Goal: Task Accomplishment & Management: Manage account settings

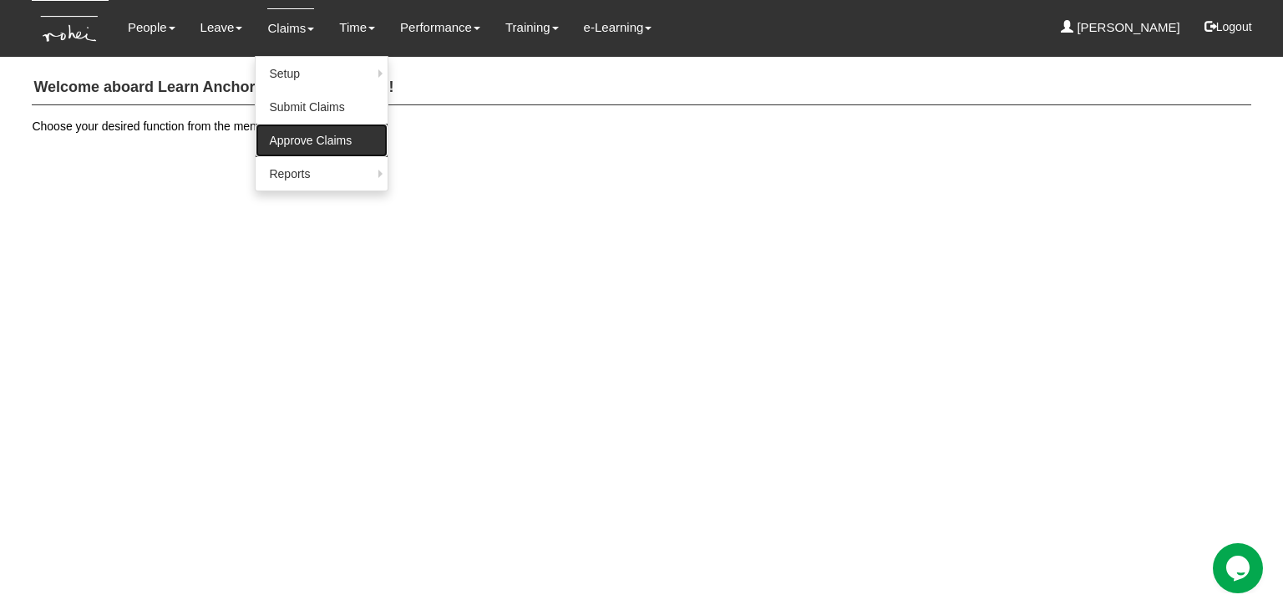
click at [322, 151] on link "Approve Claims" at bounding box center [322, 140] width 132 height 33
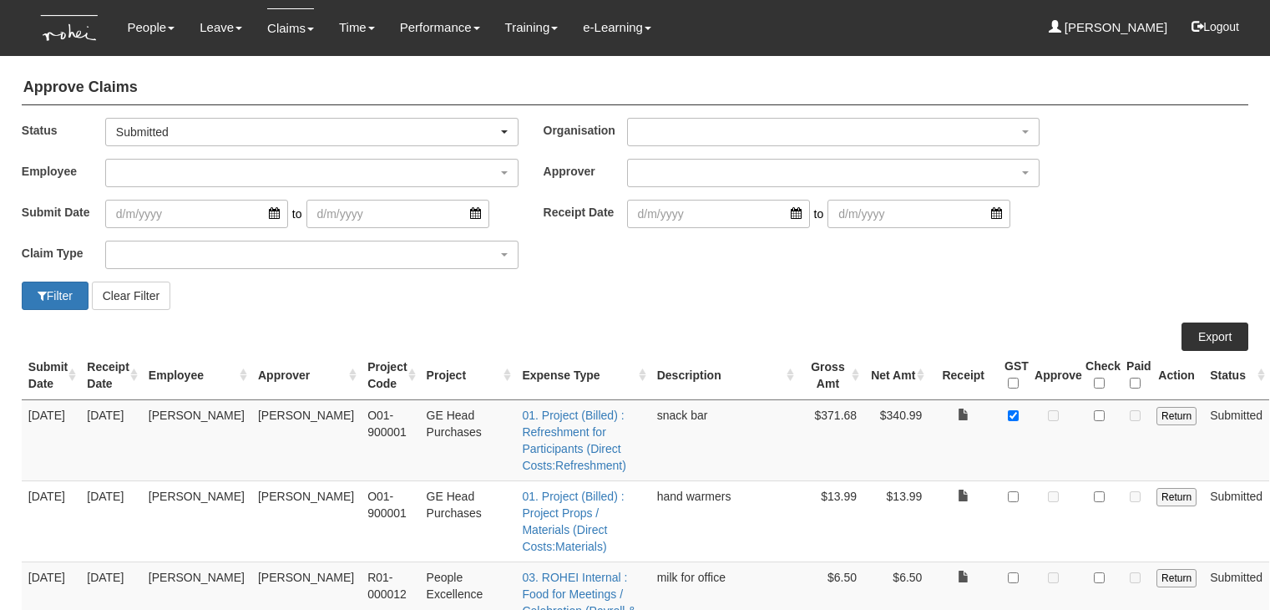
select select "50"
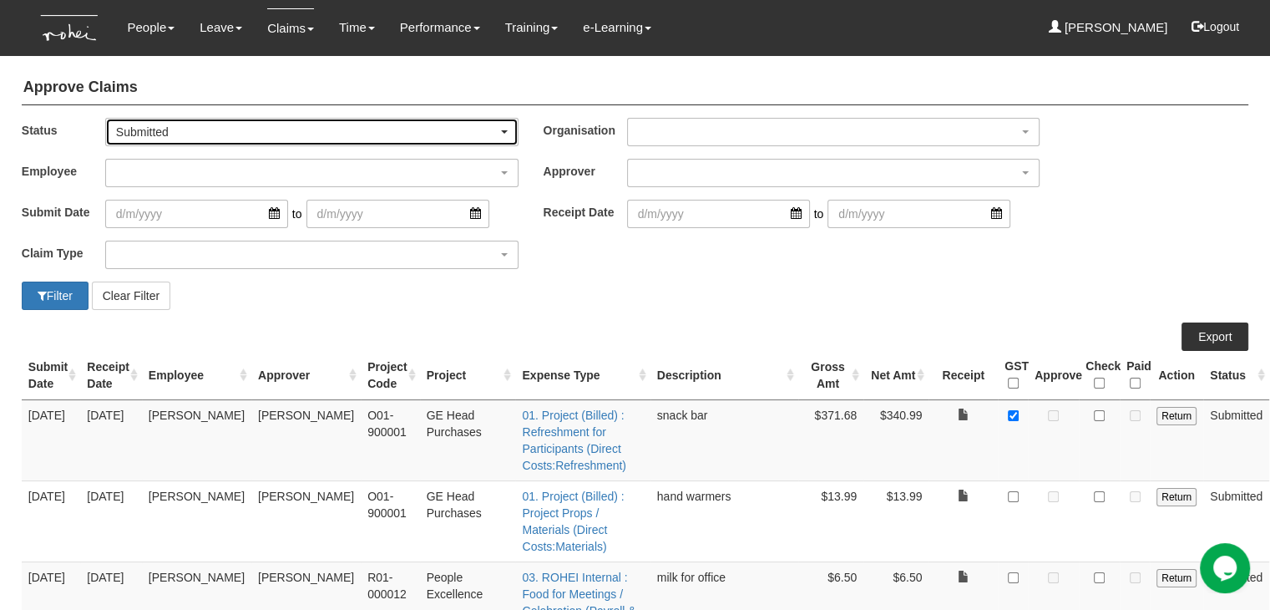
click at [314, 136] on div "Submitted" at bounding box center [307, 132] width 382 height 17
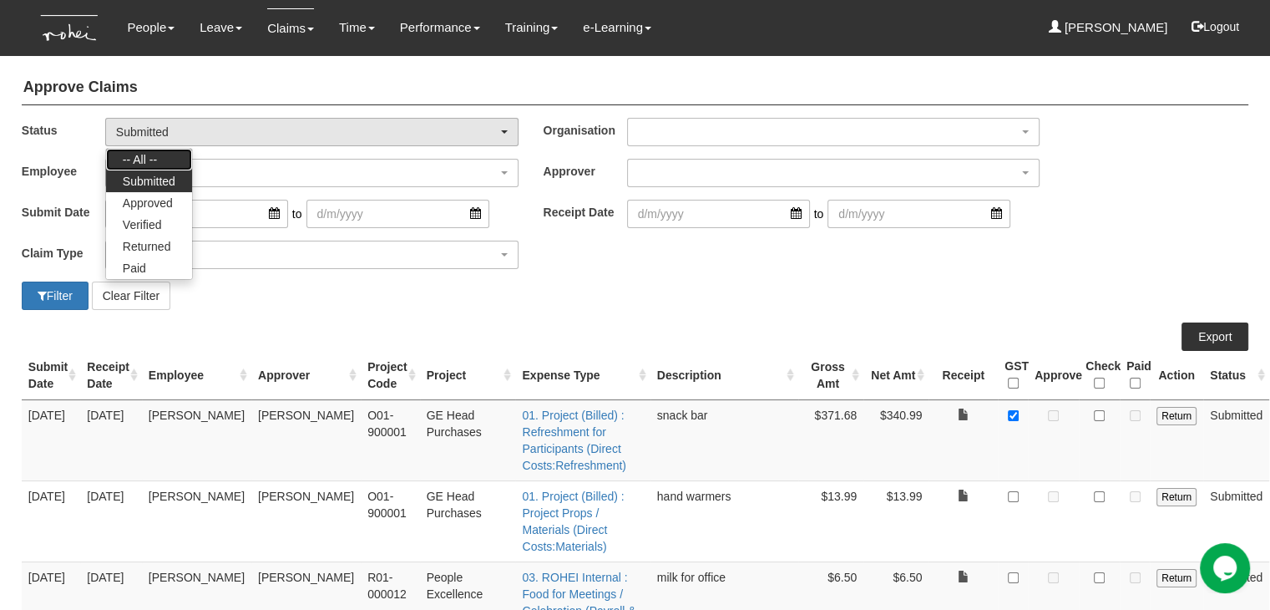
click at [162, 158] on link "-- All --" at bounding box center [149, 160] width 86 height 22
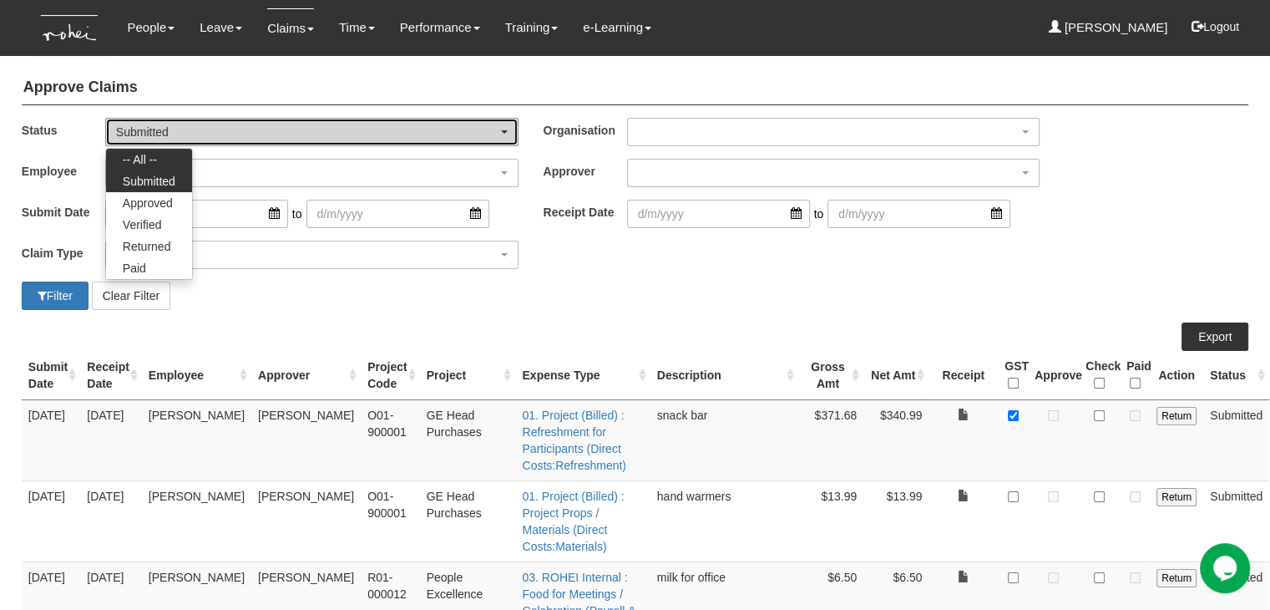
select select "All"
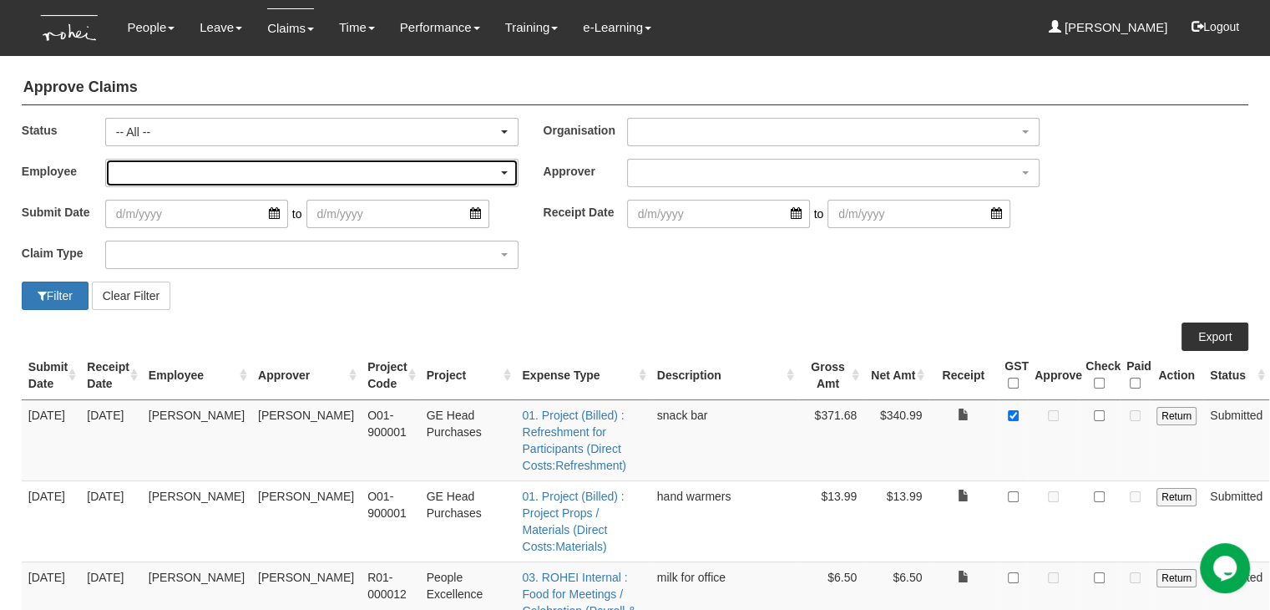
click at [150, 171] on div "button" at bounding box center [312, 173] width 412 height 27
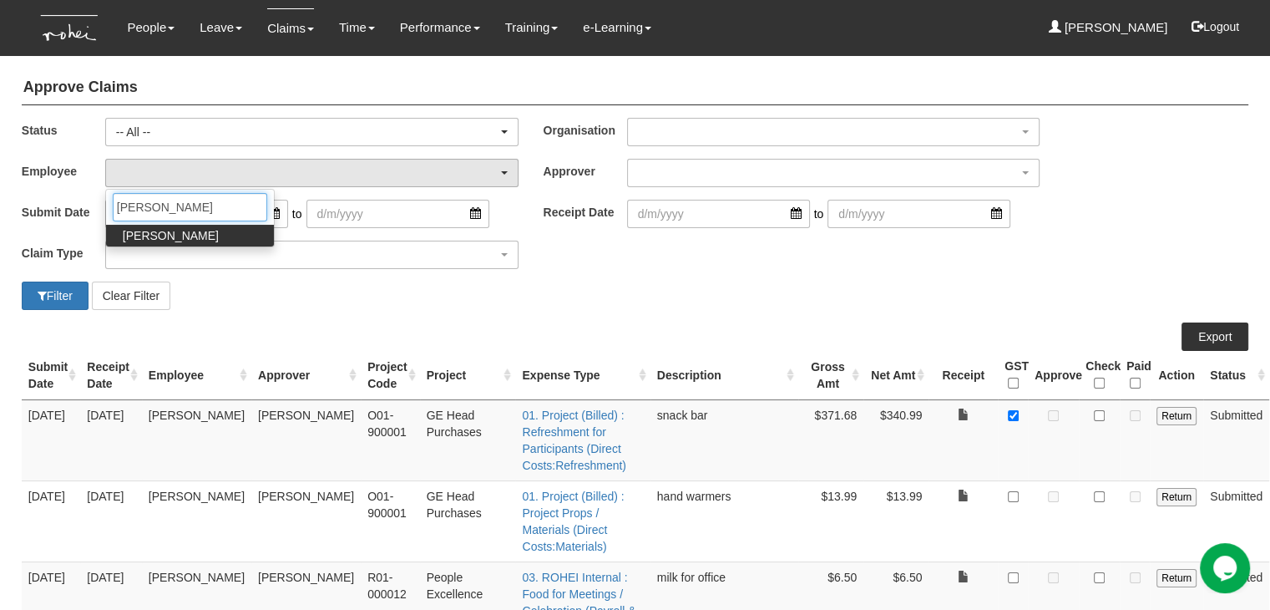
type input "[PERSON_NAME]"
click at [160, 235] on span "[PERSON_NAME]" at bounding box center [171, 235] width 96 height 17
select select "14c70067-d654-436c-959d-c4e18fa1d7bc"
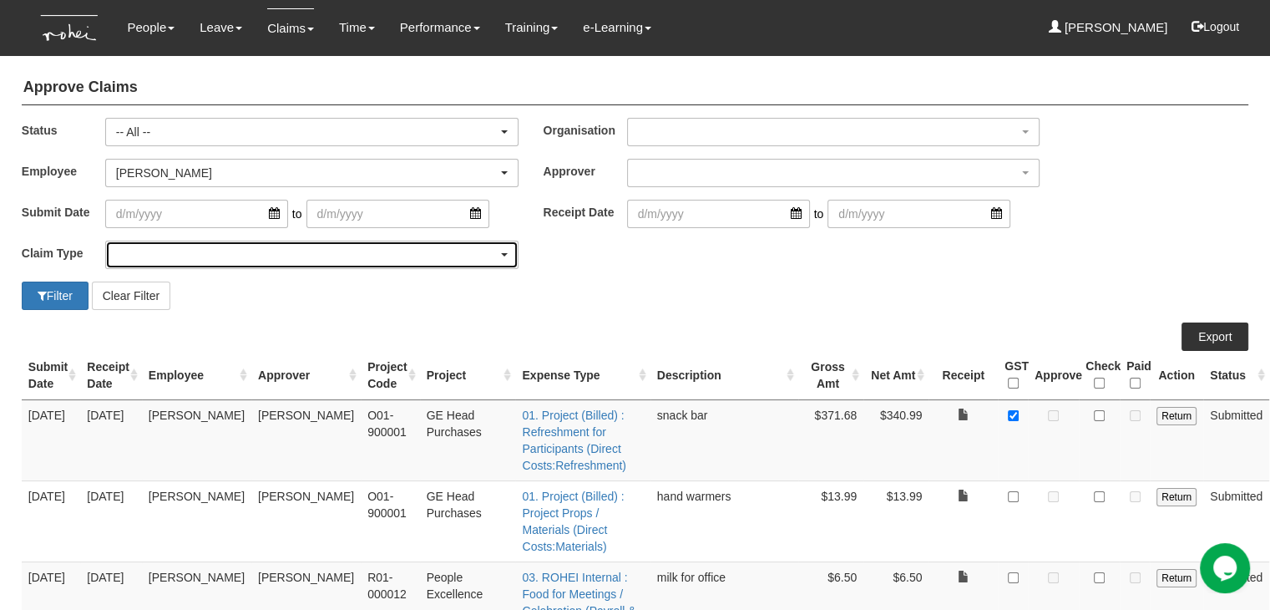
click at [157, 248] on div "button" at bounding box center [312, 254] width 412 height 27
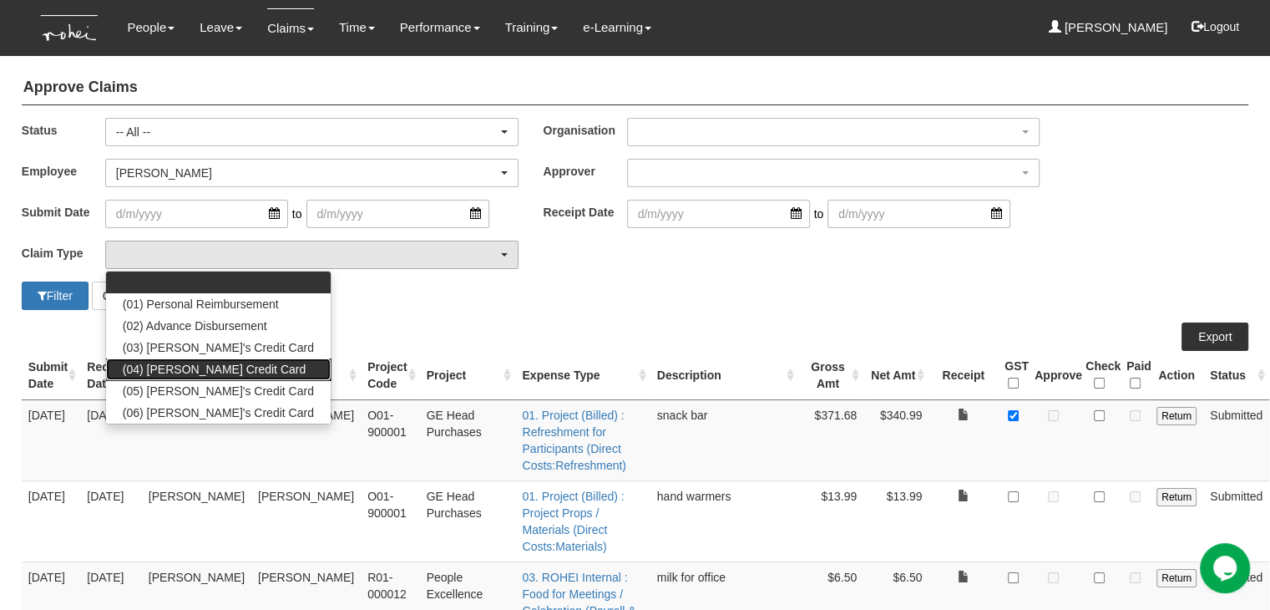
click at [176, 365] on span "(04) [PERSON_NAME] Credit Card" at bounding box center [214, 369] width 183 height 17
select select "16"
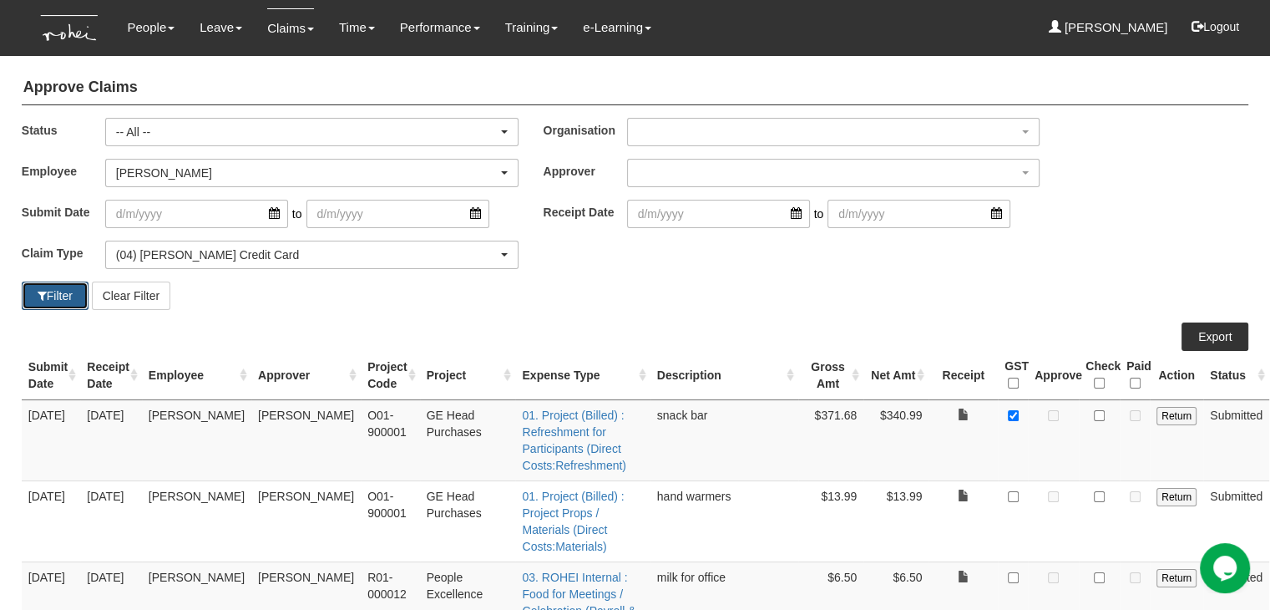
click at [63, 302] on button "Filter" at bounding box center [55, 295] width 67 height 28
select select "50"
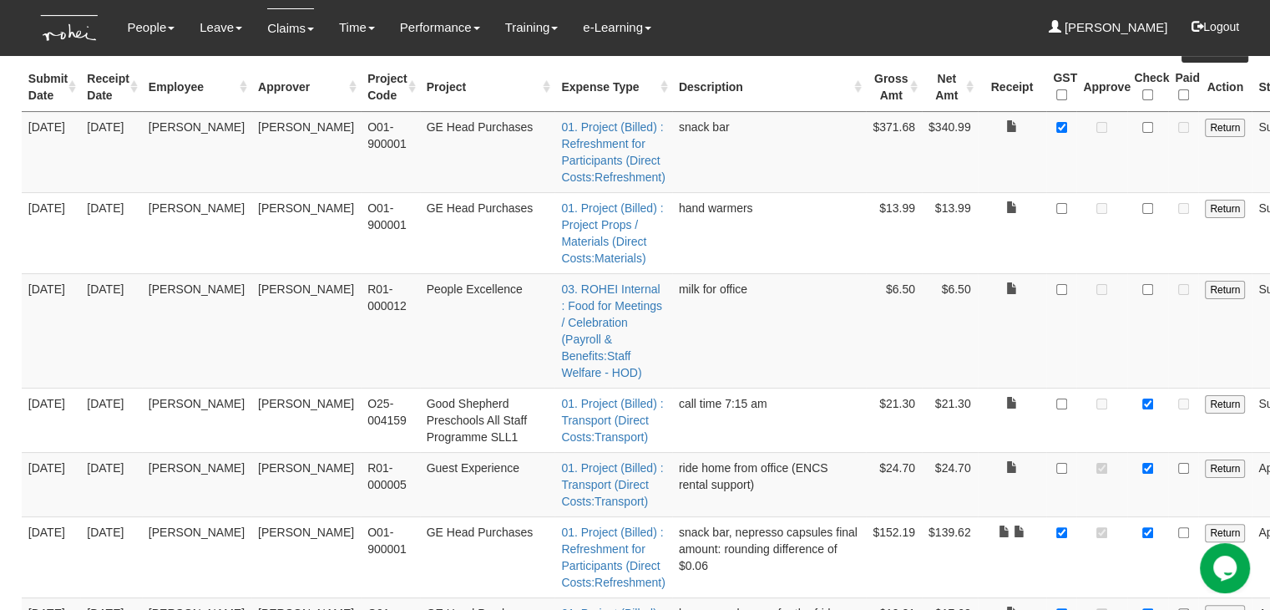
scroll to position [251, 0]
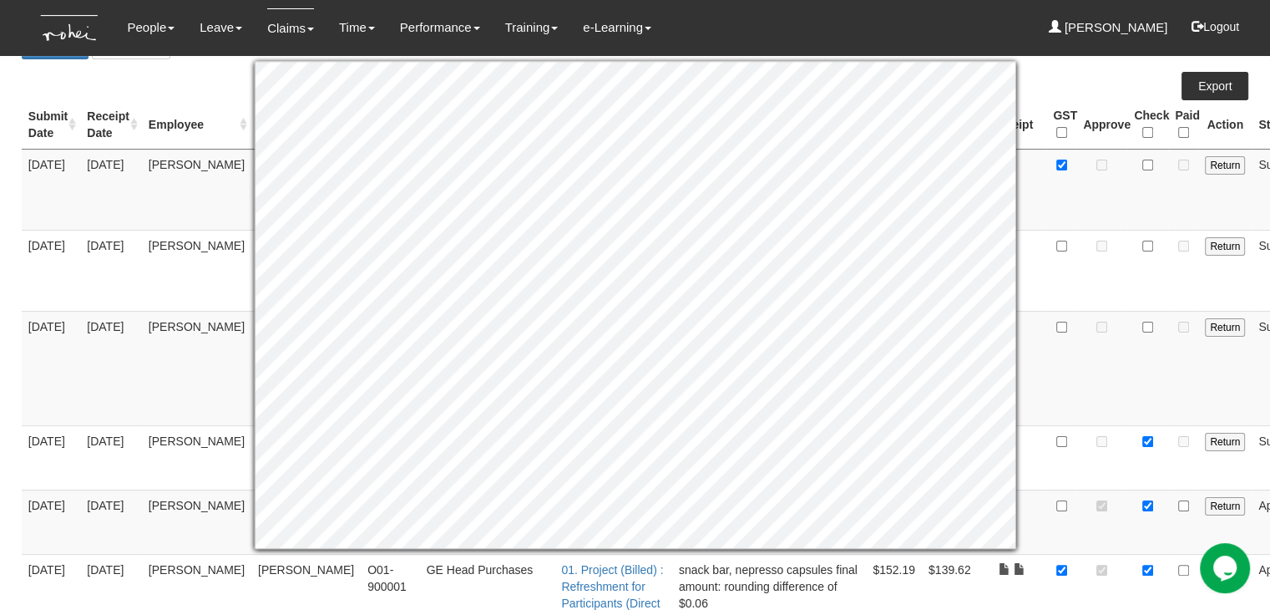
click at [1127, 211] on td at bounding box center [1147, 189] width 41 height 81
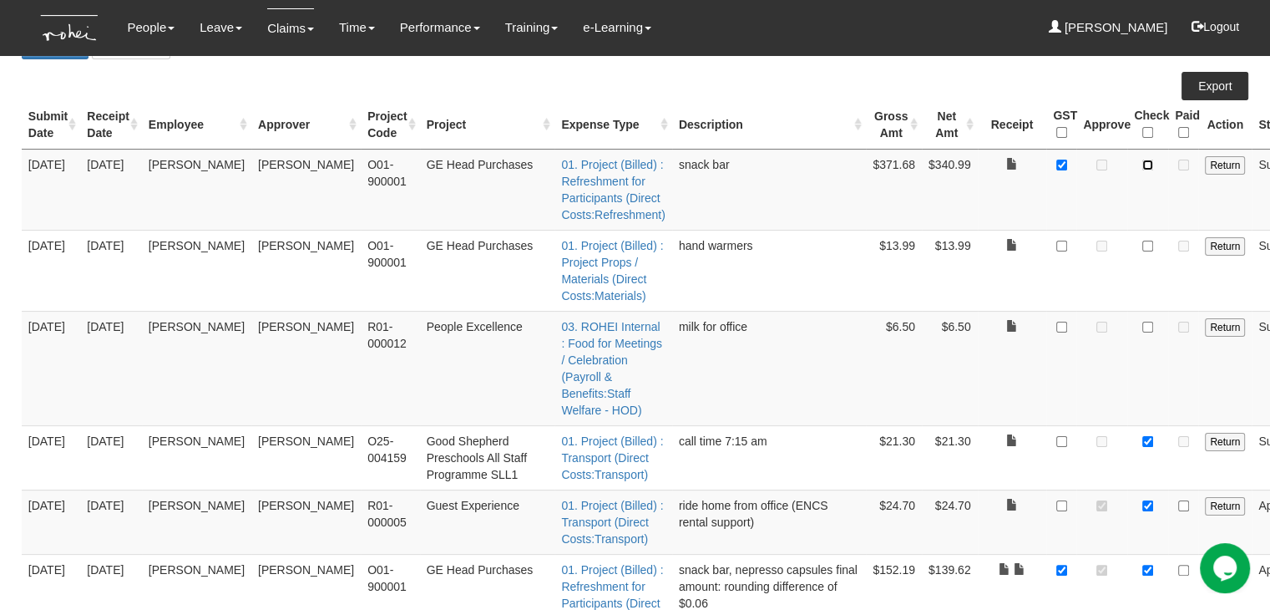
click at [1142, 164] on input "checkbox" at bounding box center [1147, 165] width 11 height 11
checkbox input "true"
click at [1006, 245] on link at bounding box center [1012, 245] width 12 height 12
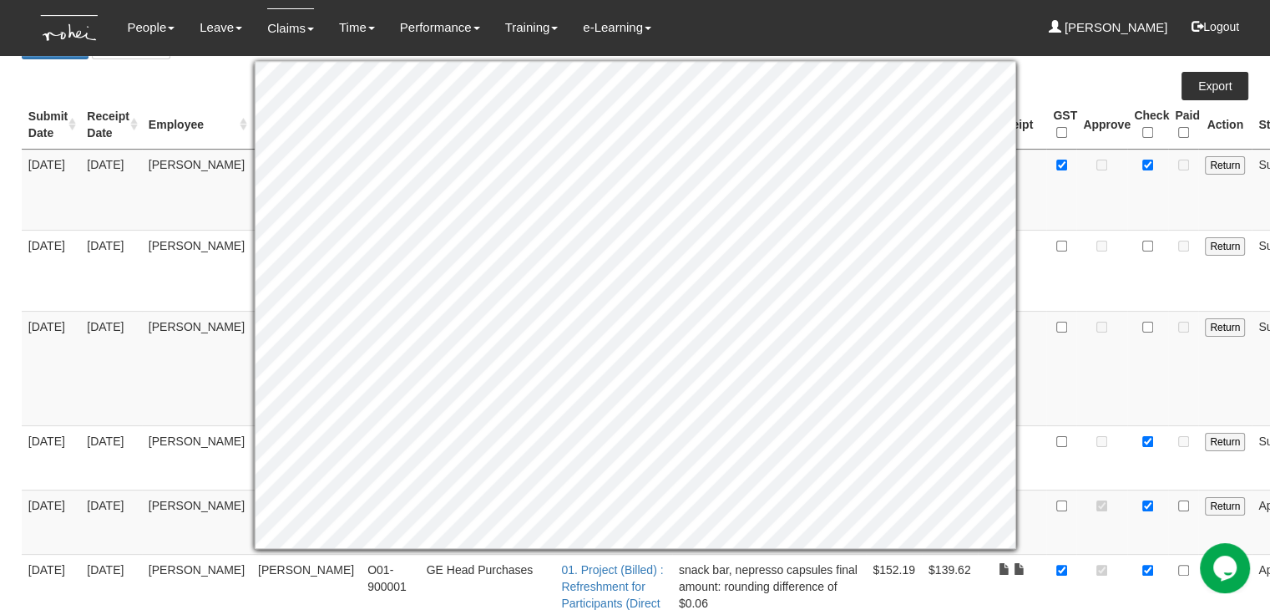
click at [1198, 210] on td "Return" at bounding box center [1224, 189] width 53 height 81
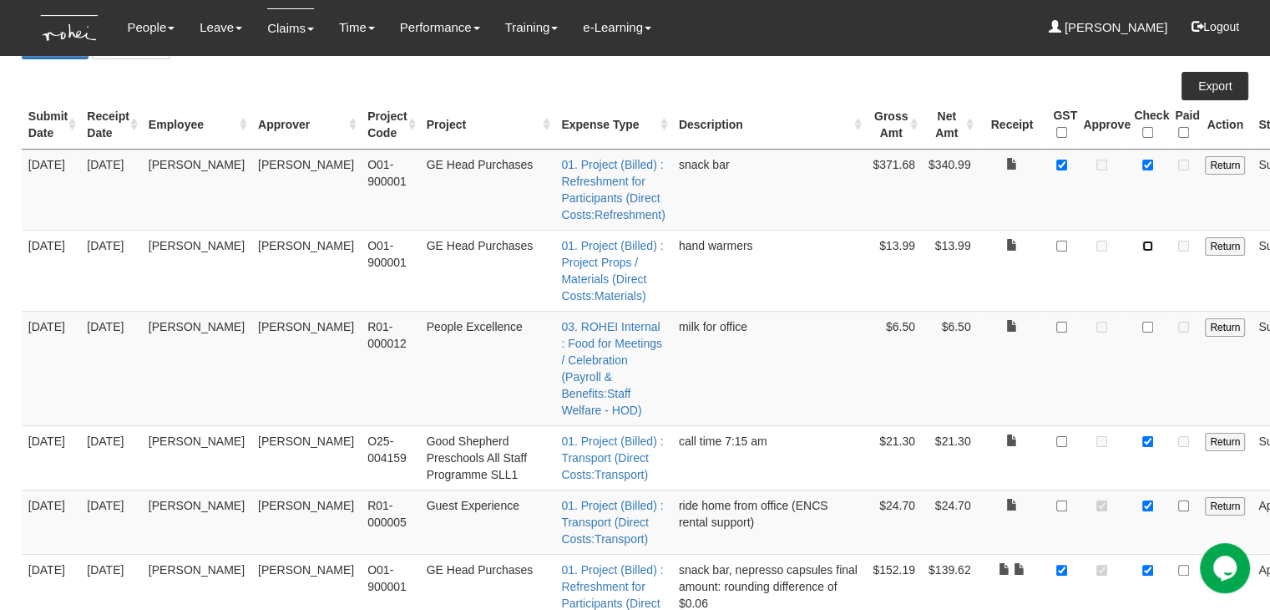
click at [1142, 247] on input "checkbox" at bounding box center [1147, 246] width 11 height 11
checkbox input "true"
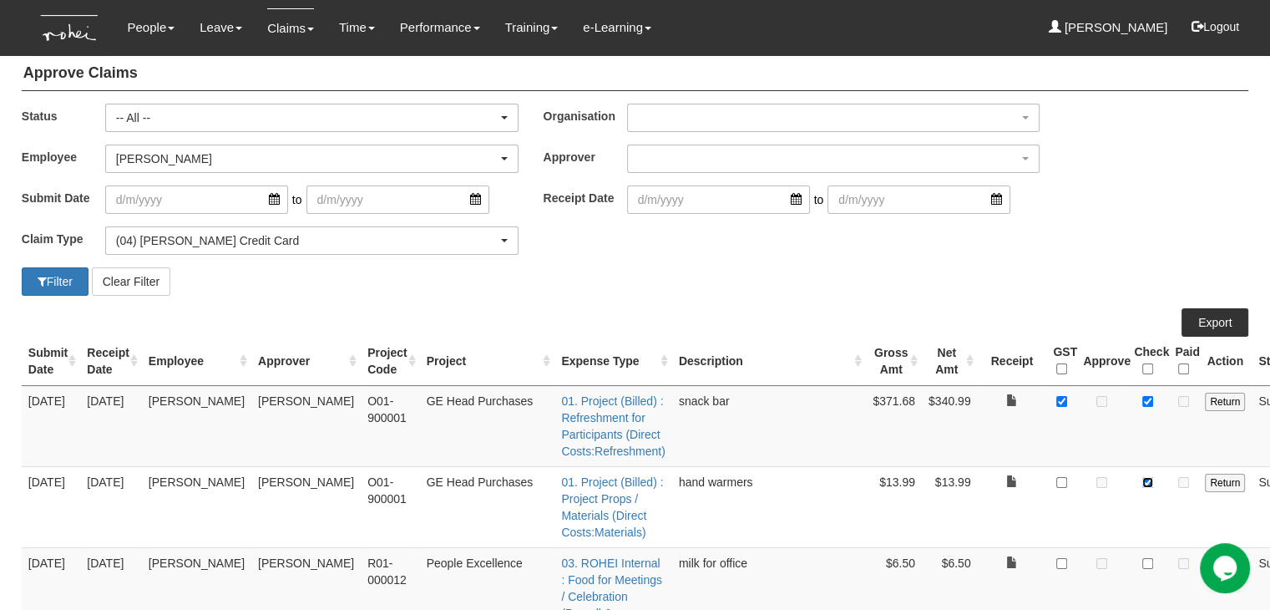
scroll to position [0, 0]
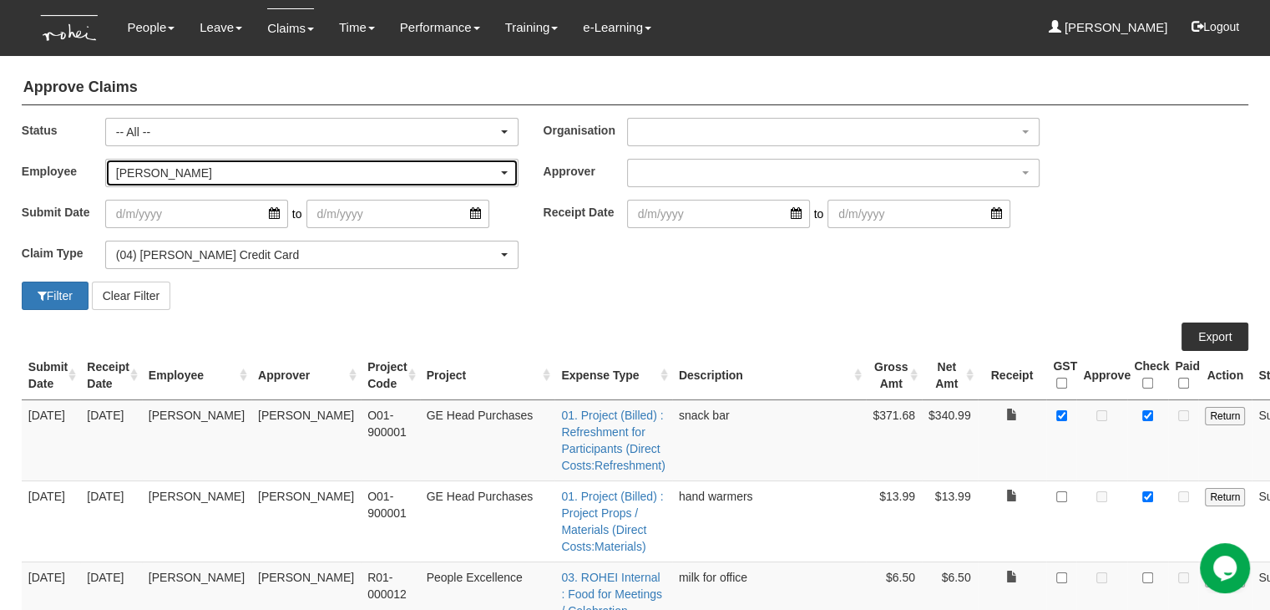
click at [180, 171] on div "[PERSON_NAME]" at bounding box center [307, 173] width 382 height 17
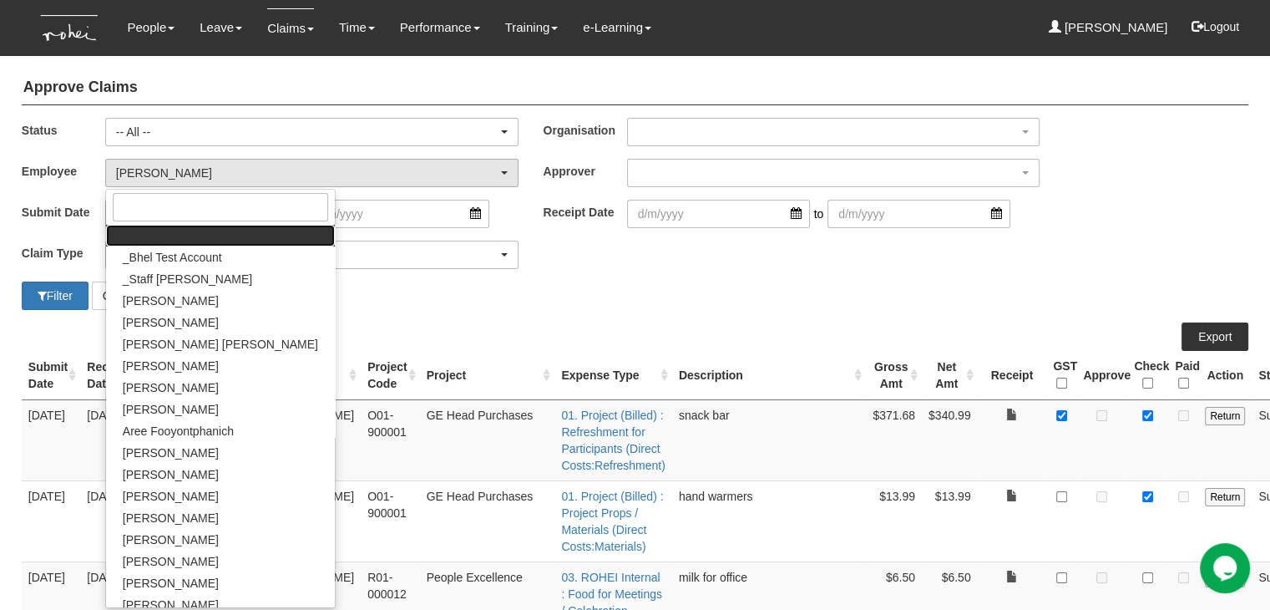
click at [207, 232] on link at bounding box center [220, 236] width 229 height 22
select select
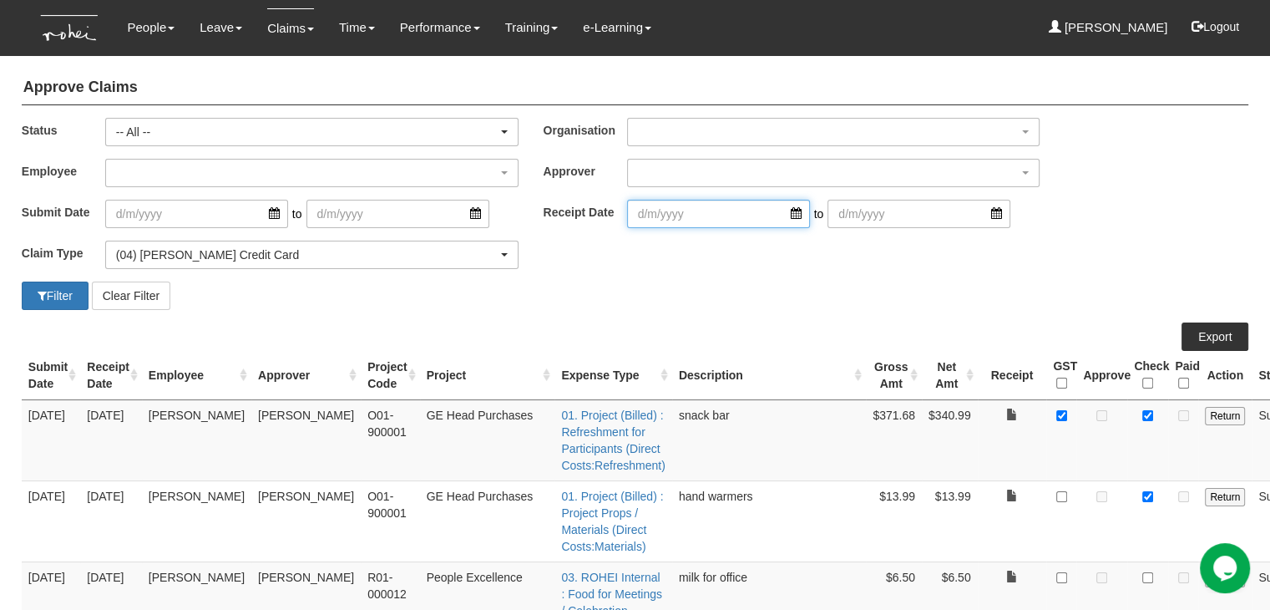
click at [686, 215] on input "search" at bounding box center [718, 214] width 183 height 28
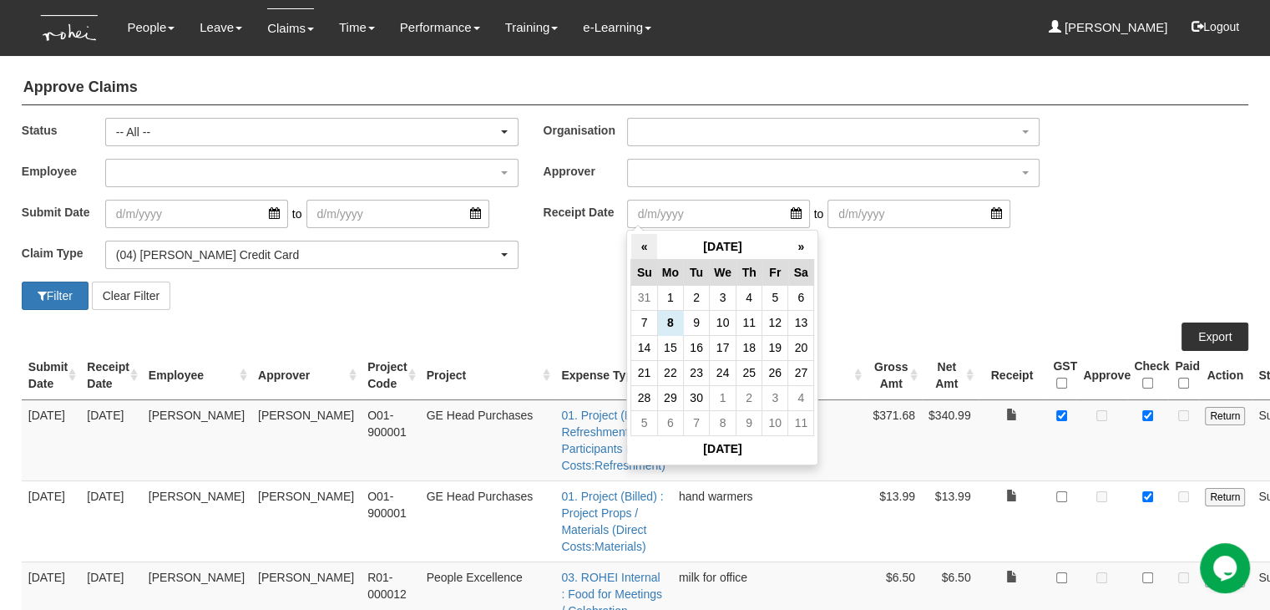
click at [641, 248] on th "«" at bounding box center [644, 247] width 26 height 26
click at [725, 393] on td "30" at bounding box center [723, 397] width 27 height 25
type input "[DATE]"
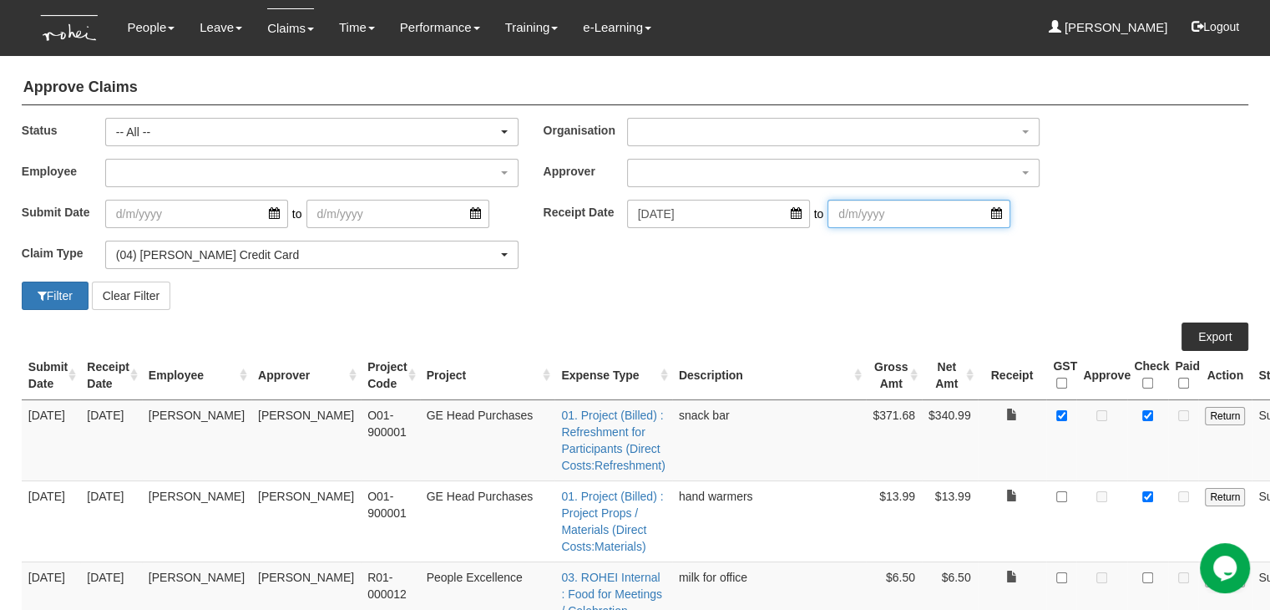
click at [965, 215] on input "search" at bounding box center [919, 214] width 183 height 28
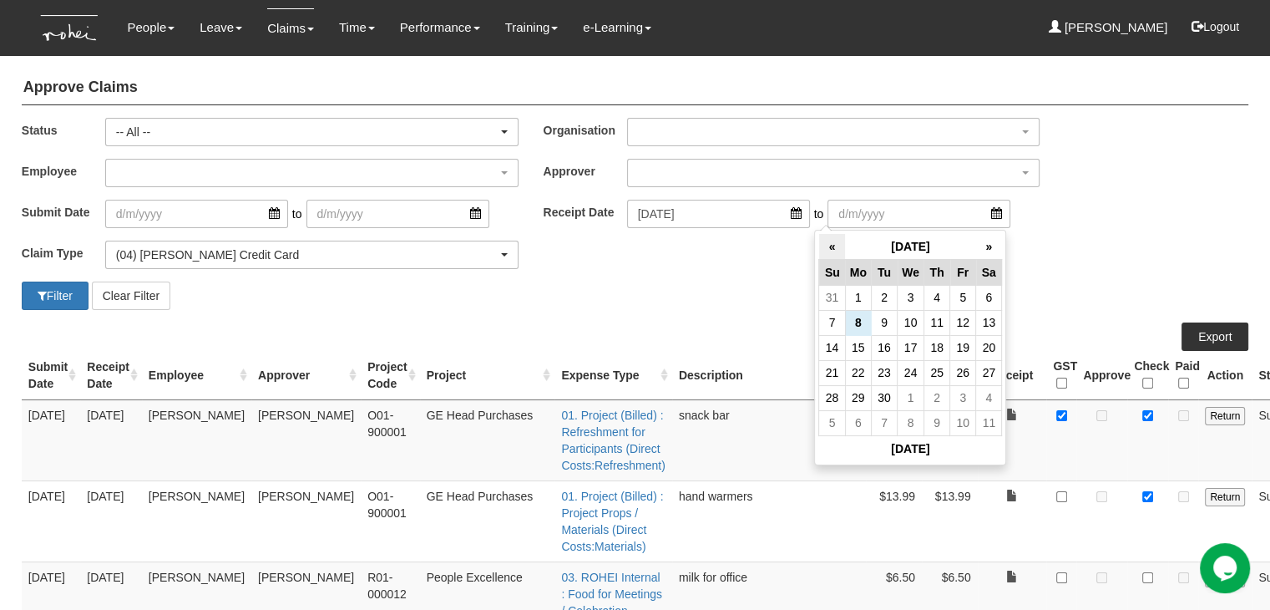
click at [832, 249] on th "«" at bounding box center [832, 247] width 26 height 26
click at [825, 426] on td "31" at bounding box center [832, 422] width 26 height 25
type input "[DATE]"
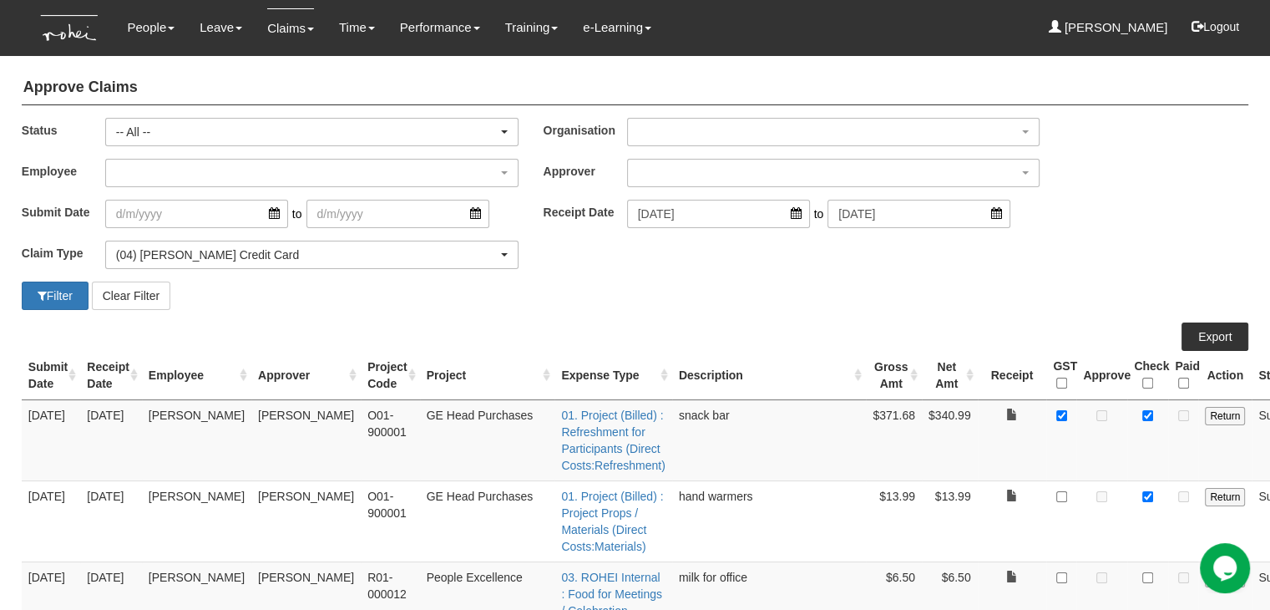
click at [48, 291] on button "Filter" at bounding box center [55, 295] width 67 height 28
select select "50"
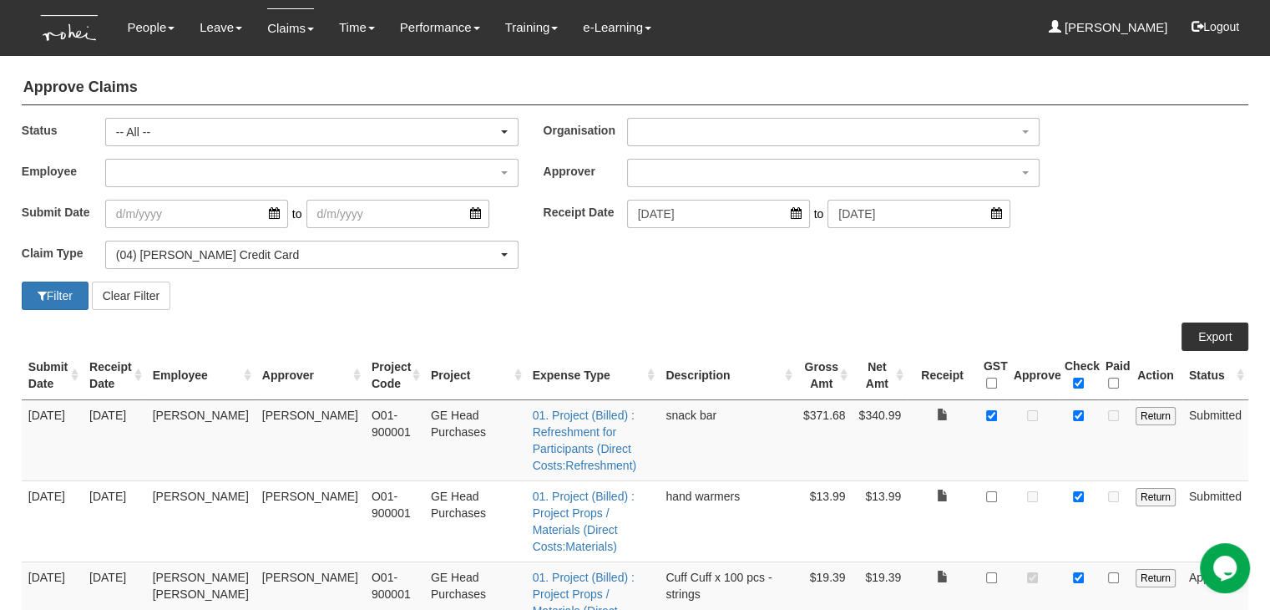
click at [1097, 238] on div "Submit Date to Receipt Date [DATE] to [DATE]" at bounding box center [635, 220] width 1252 height 41
click at [1209, 337] on link "Export" at bounding box center [1215, 336] width 67 height 28
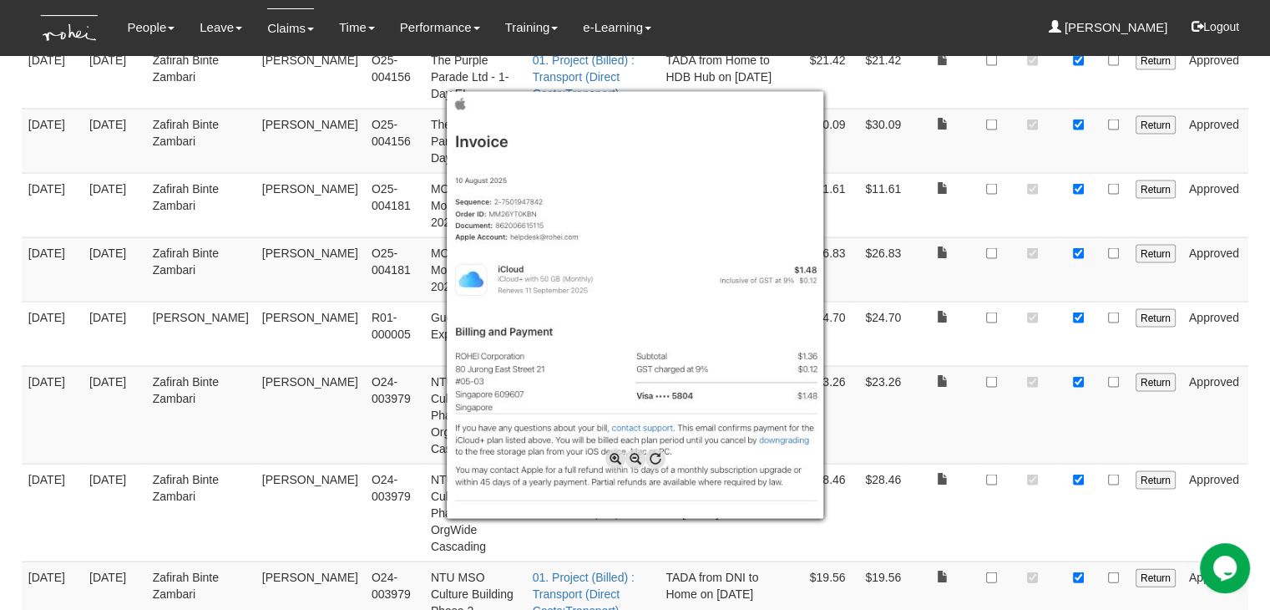
scroll to position [3442, 0]
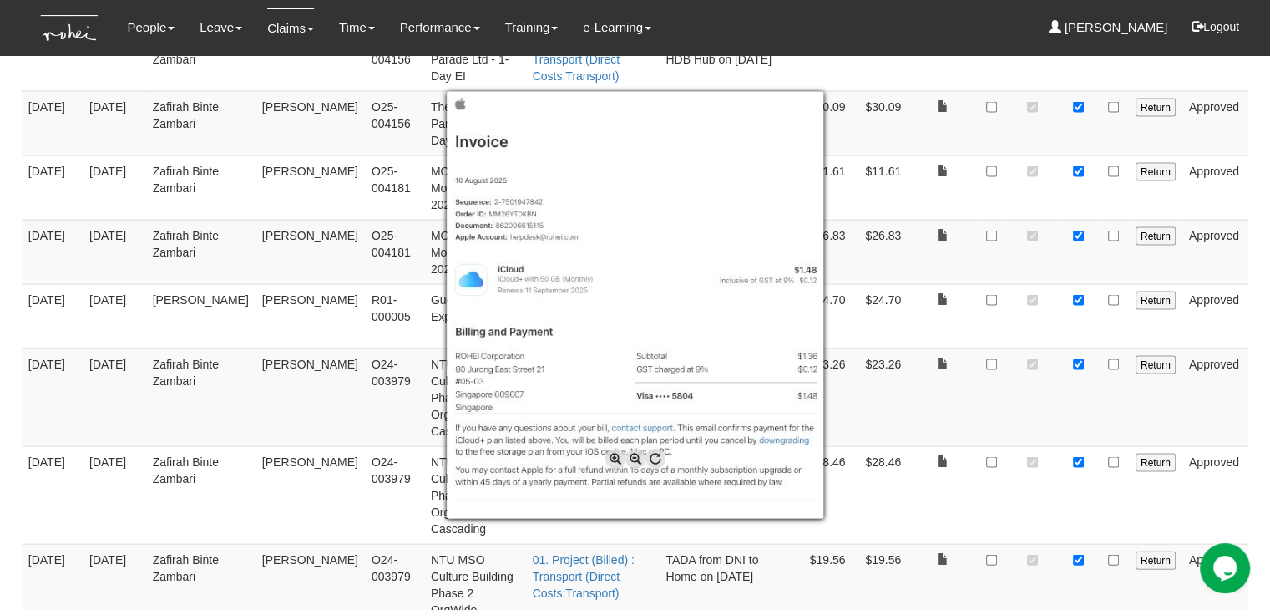
click at [1253, 308] on div at bounding box center [635, 305] width 1270 height 610
